Goal: Task Accomplishment & Management: Use online tool/utility

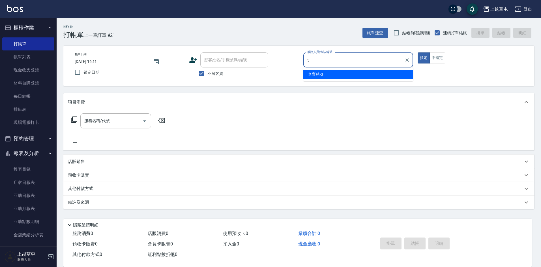
type input "[PERSON_NAME]-3"
type button "true"
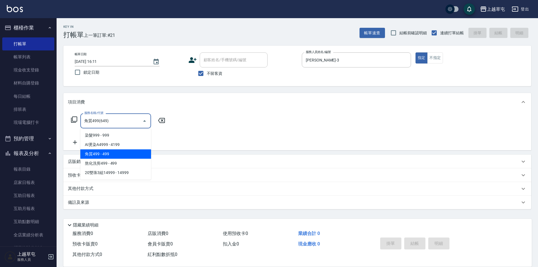
type input "角質499(649)"
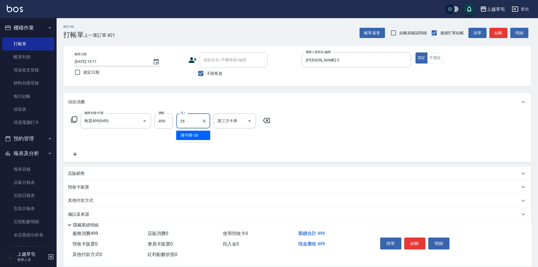
type input "[PERSON_NAME]-26"
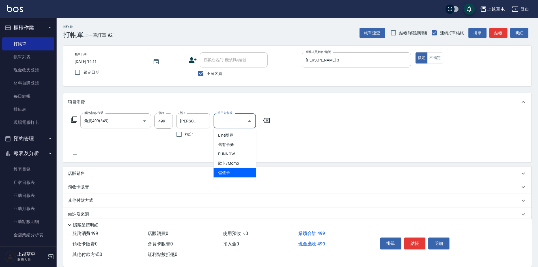
type input "儲值卡"
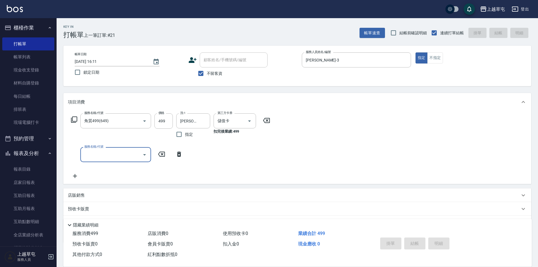
type input "[DATE] 16:45"
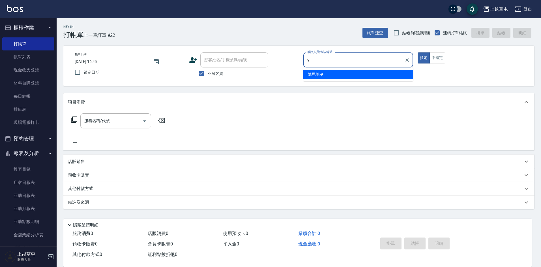
type input "[PERSON_NAME]-9"
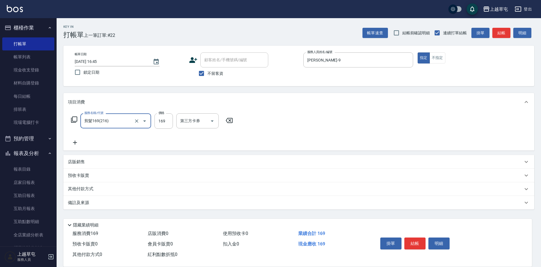
type input "剪髮169(216)"
type input "350"
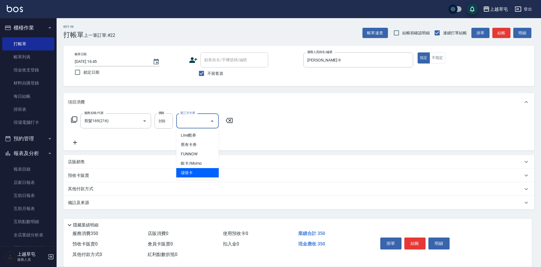
type input "儲值卡"
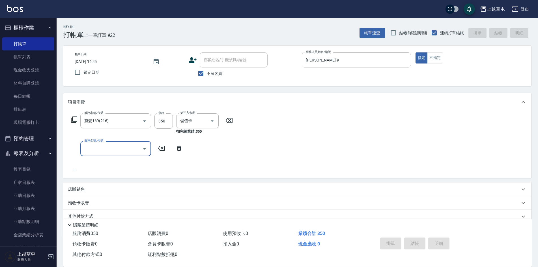
type input "[DATE] 16:46"
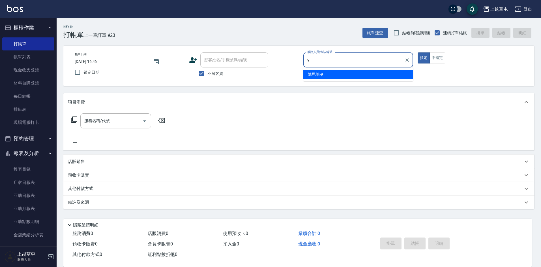
type input "[PERSON_NAME]-9"
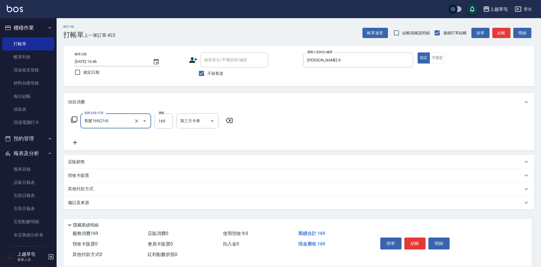
type input "剪髮169(216)"
type input "350"
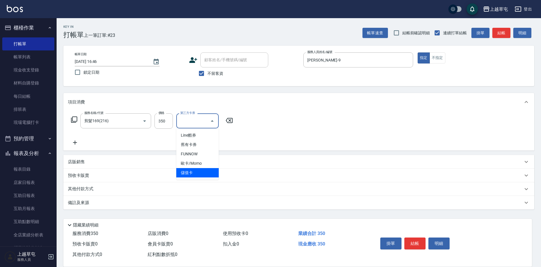
type input "儲值卡"
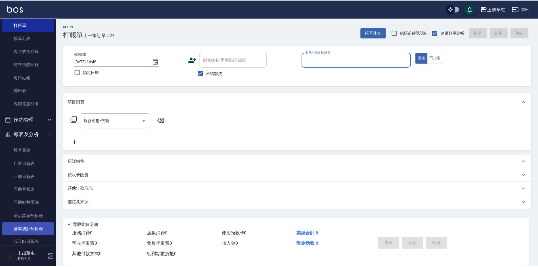
scroll to position [28, 0]
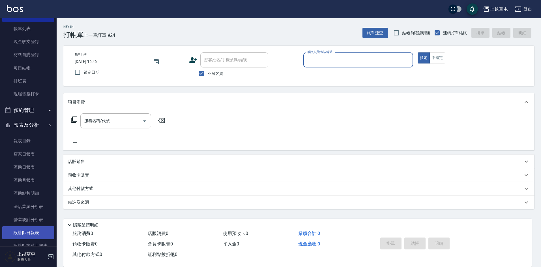
click at [28, 235] on link "設計師日報表" at bounding box center [28, 232] width 52 height 13
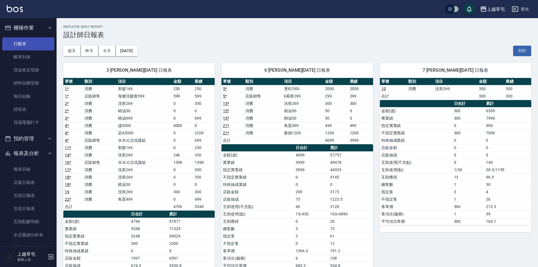
click at [29, 46] on link "打帳單" at bounding box center [28, 43] width 52 height 13
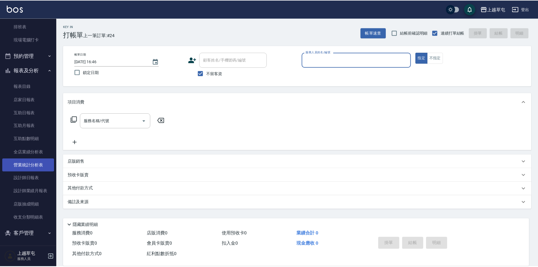
scroll to position [84, 0]
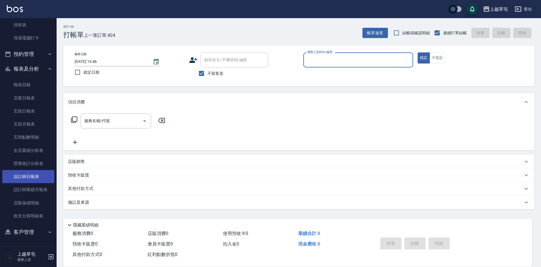
click at [39, 173] on link "設計師日報表" at bounding box center [28, 176] width 52 height 13
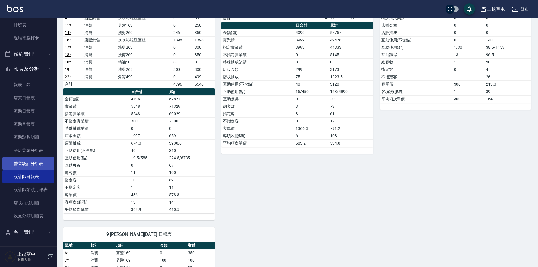
scroll to position [141, 0]
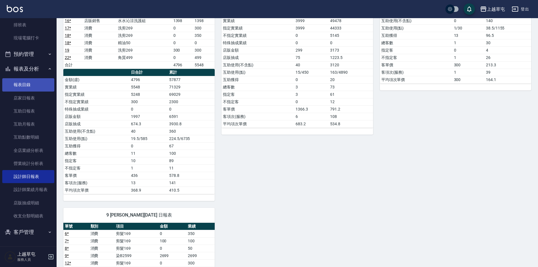
drag, startPoint x: 25, startPoint y: 85, endPoint x: 28, endPoint y: 88, distance: 3.8
click at [25, 85] on link "報表目錄" at bounding box center [28, 84] width 52 height 13
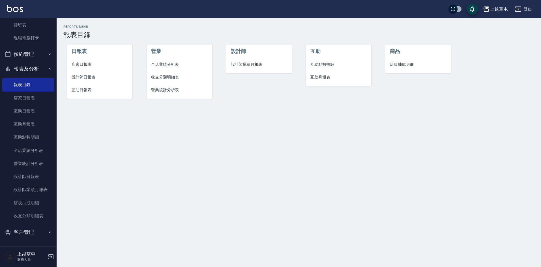
click at [84, 63] on span "店家日報表" at bounding box center [100, 64] width 57 height 6
